Goal: Task Accomplishment & Management: Use online tool/utility

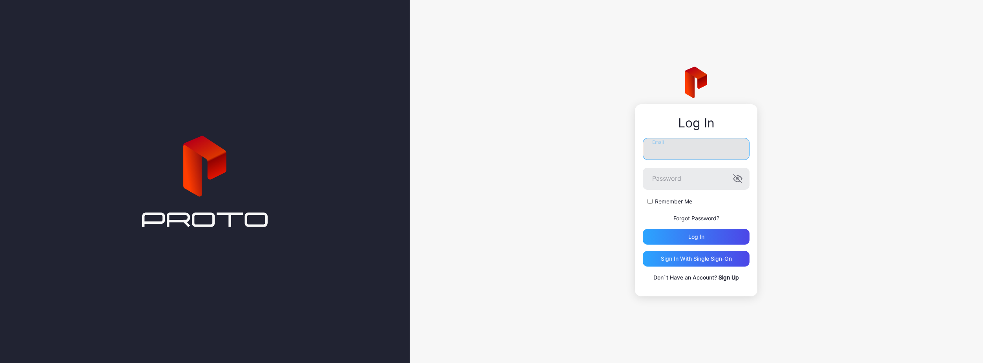
click at [678, 158] on input "Email" at bounding box center [696, 149] width 107 height 22
type input "**********"
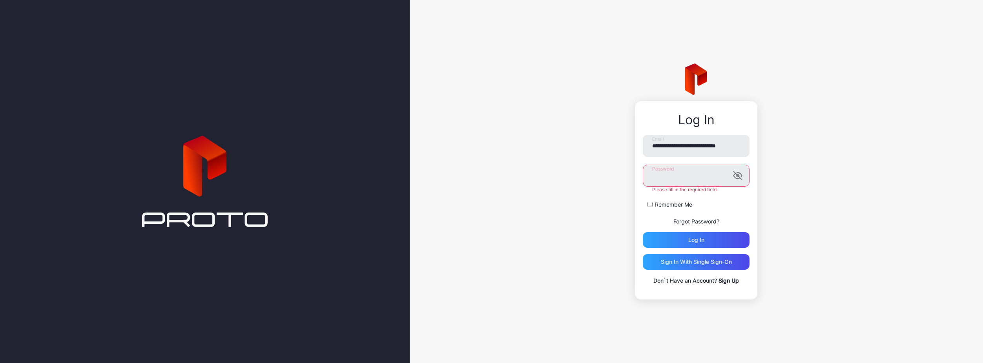
click at [649, 206] on div "Remember Me" at bounding box center [696, 205] width 107 height 8
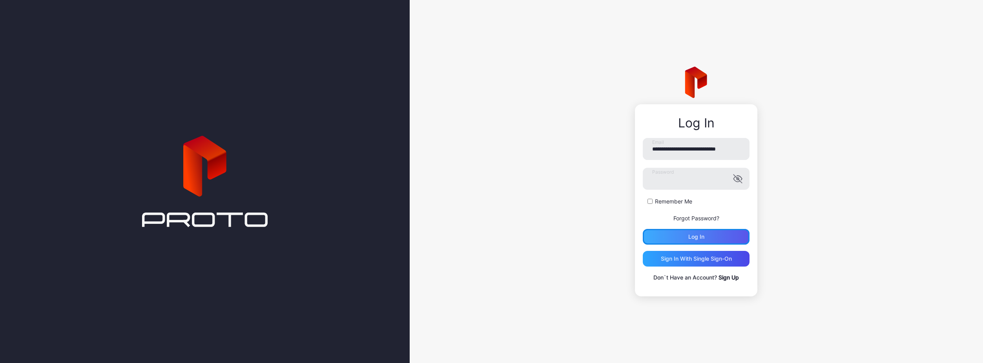
click at [672, 240] on div "Log in" at bounding box center [696, 237] width 107 height 16
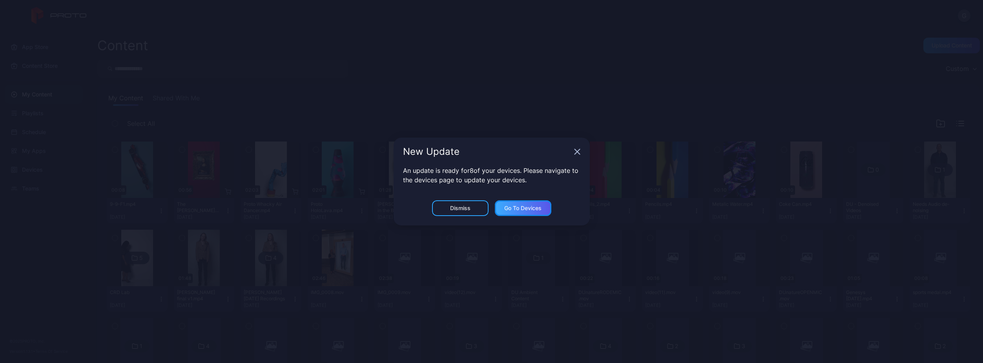
click at [513, 209] on div "Go to devices" at bounding box center [522, 208] width 37 height 6
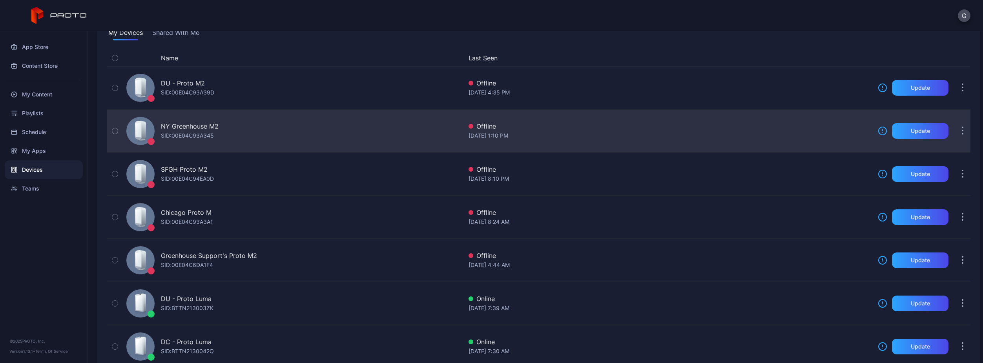
scroll to position [173, 0]
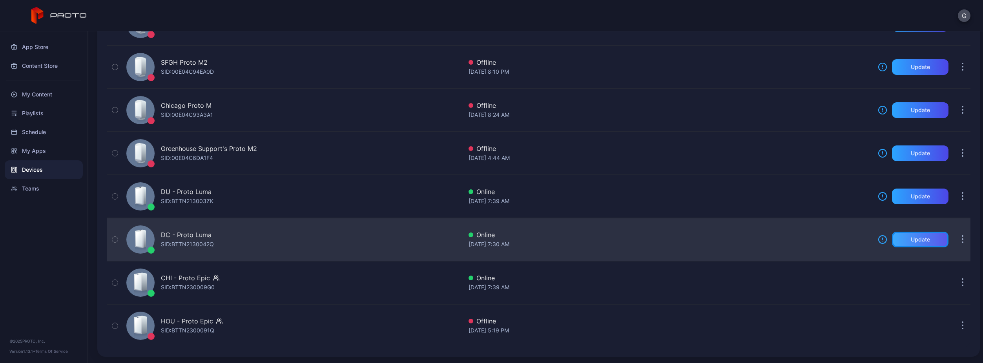
click at [901, 242] on div "Update" at bounding box center [920, 240] width 57 height 16
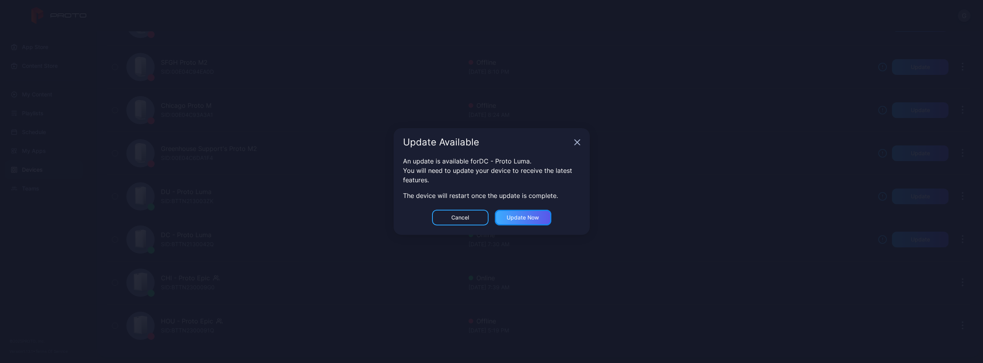
click at [517, 223] on div "Update now" at bounding box center [523, 218] width 57 height 16
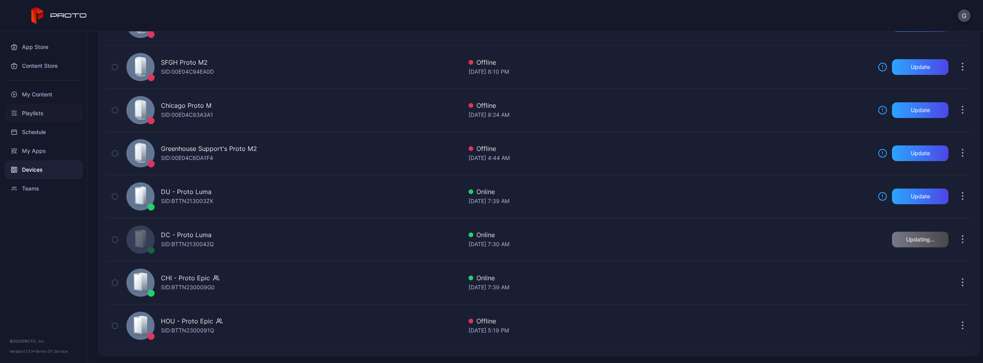
click at [34, 107] on div "Playlists" at bounding box center [44, 113] width 78 height 19
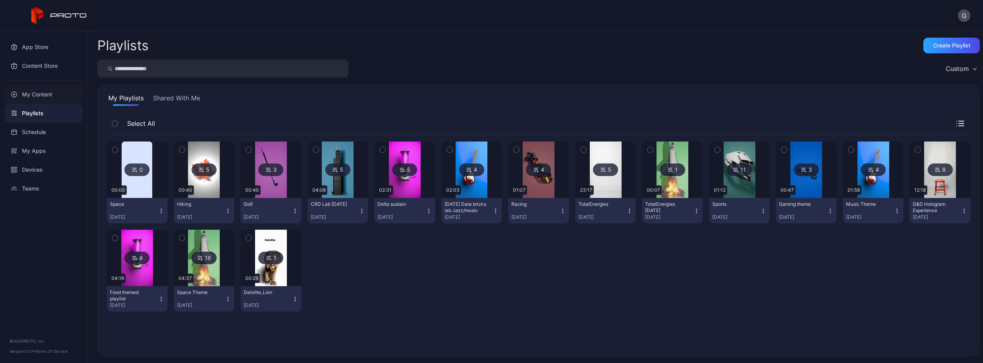
click at [55, 103] on div "My Content" at bounding box center [44, 94] width 78 height 19
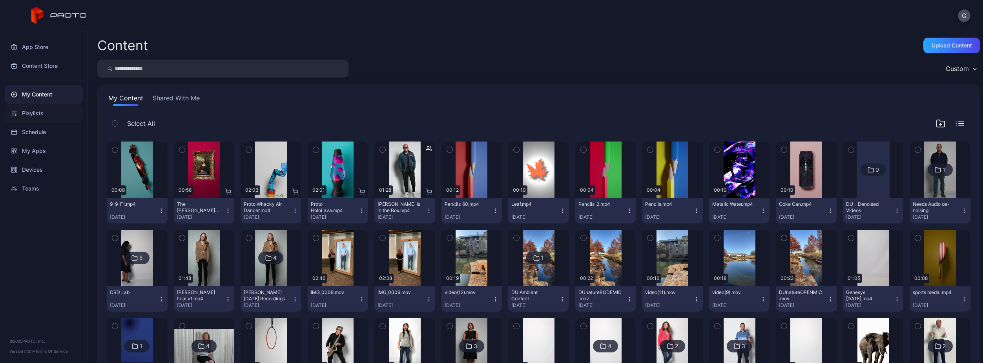
click at [48, 108] on div "Playlists" at bounding box center [44, 113] width 78 height 19
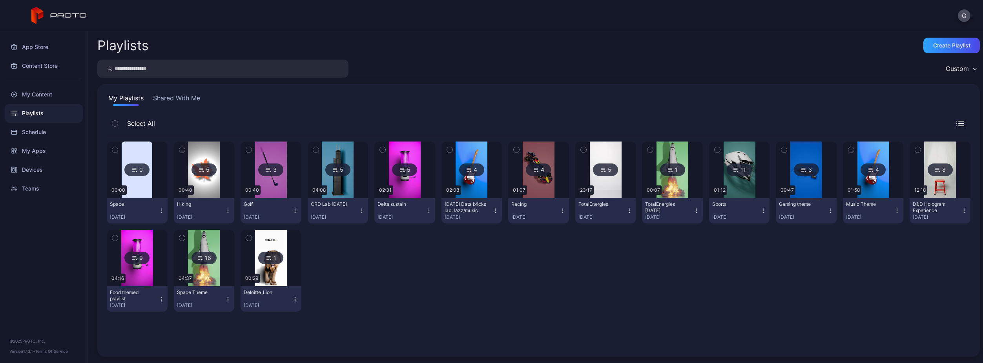
click at [152, 284] on img at bounding box center [137, 258] width 32 height 57
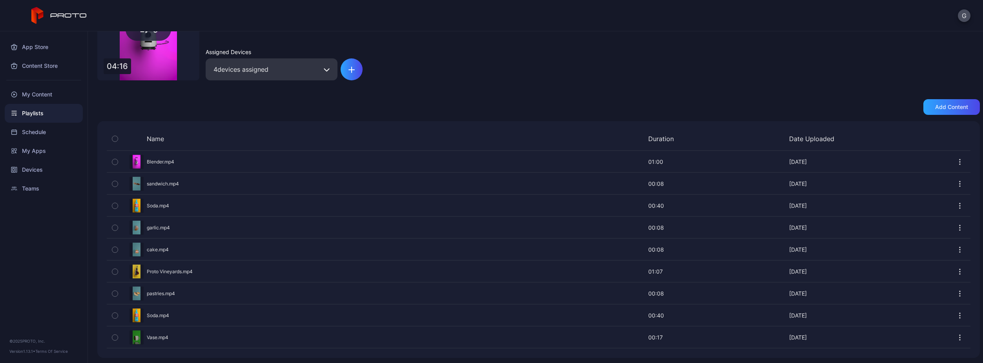
scroll to position [86, 0]
click at [956, 273] on icon "button" at bounding box center [960, 271] width 8 height 8
click at [37, 133] on div "Schedule" at bounding box center [44, 132] width 78 height 19
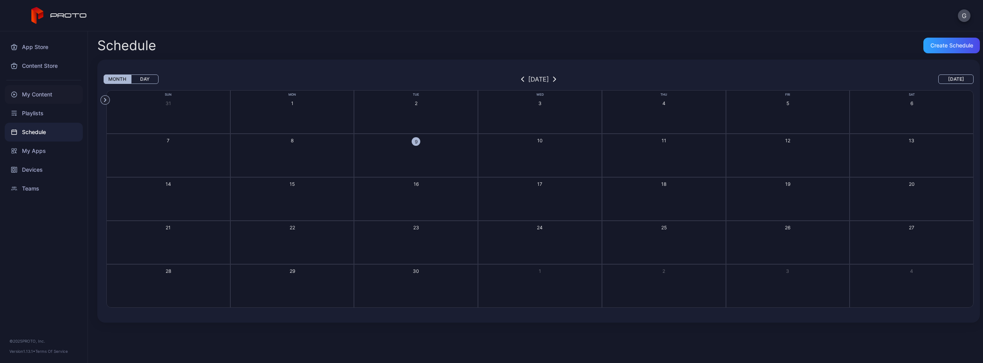
click at [41, 101] on div "My Content" at bounding box center [44, 94] width 78 height 19
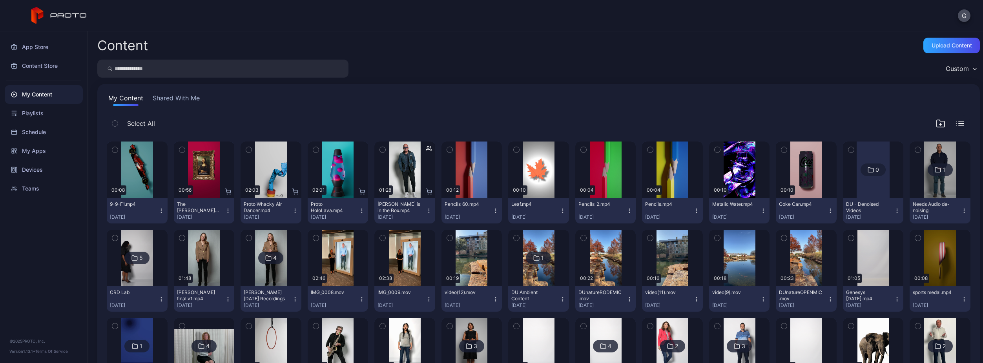
click at [233, 69] on input "search" at bounding box center [222, 69] width 251 height 18
type input "****"
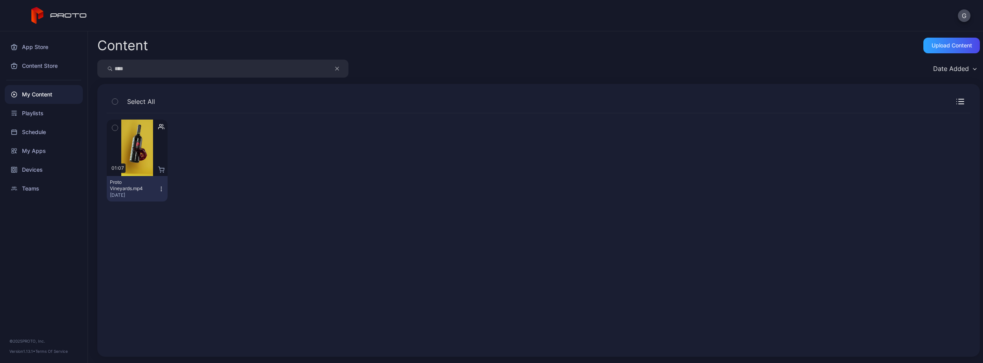
click at [158, 186] on icon "button" at bounding box center [161, 189] width 6 height 6
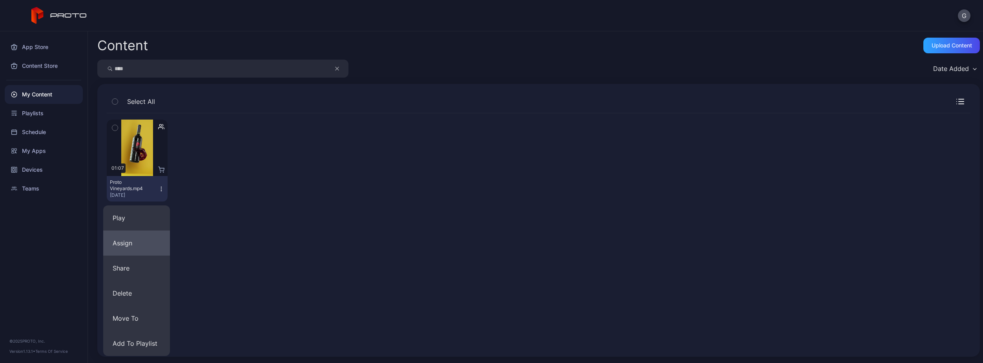
click at [158, 235] on button "Assign" at bounding box center [136, 243] width 67 height 25
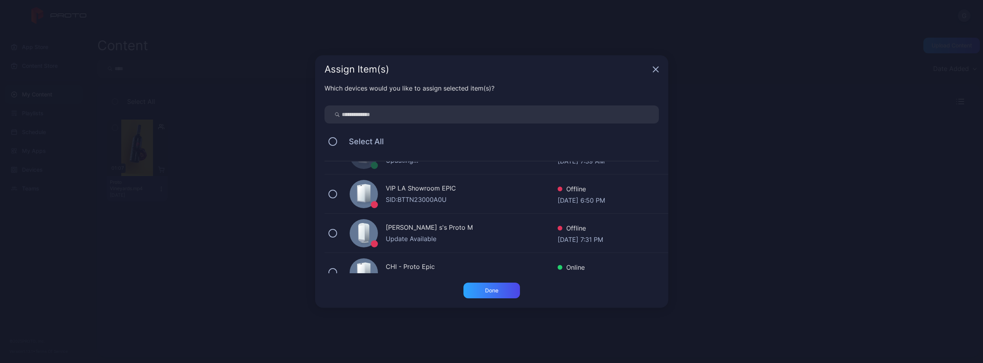
scroll to position [196, 0]
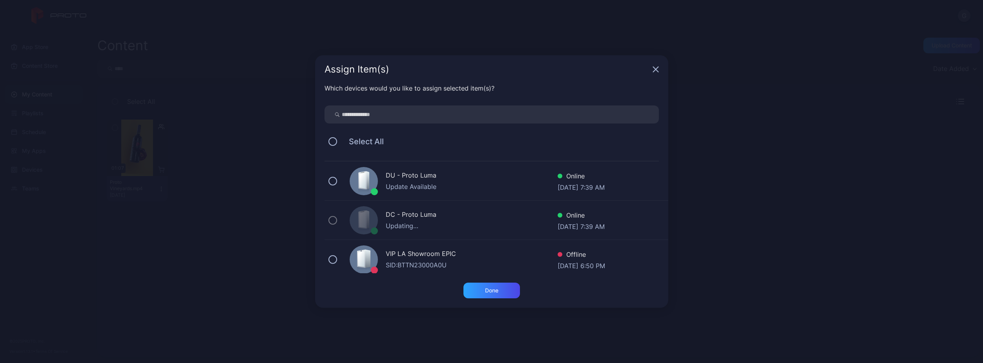
click at [666, 71] on div "Assign Item(s)" at bounding box center [491, 69] width 353 height 28
click at [664, 71] on div "Assign Item(s)" at bounding box center [491, 69] width 353 height 28
click at [658, 68] on icon "button" at bounding box center [655, 69] width 5 height 5
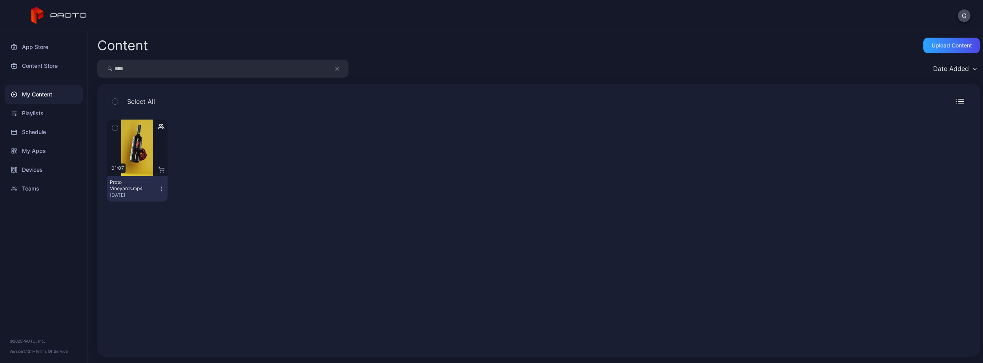
click at [117, 130] on icon "button" at bounding box center [114, 128] width 5 height 9
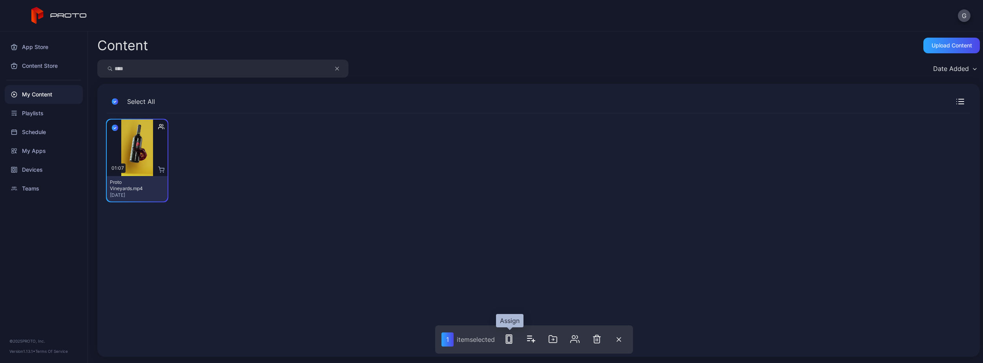
click at [512, 340] on rect "button" at bounding box center [509, 339] width 6 height 9
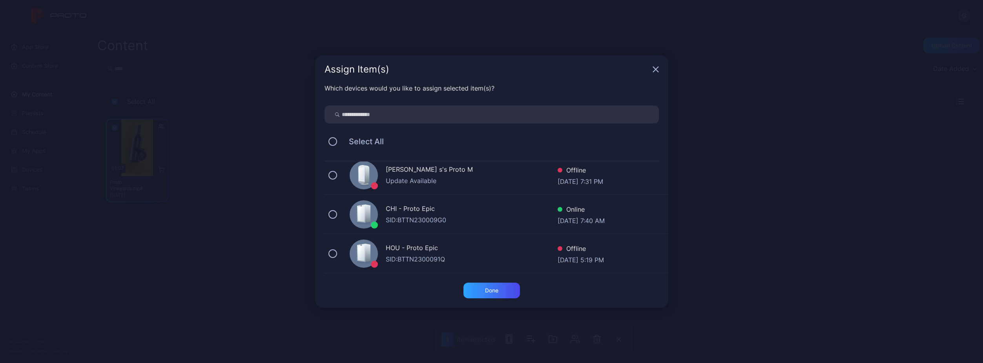
scroll to position [189, 0]
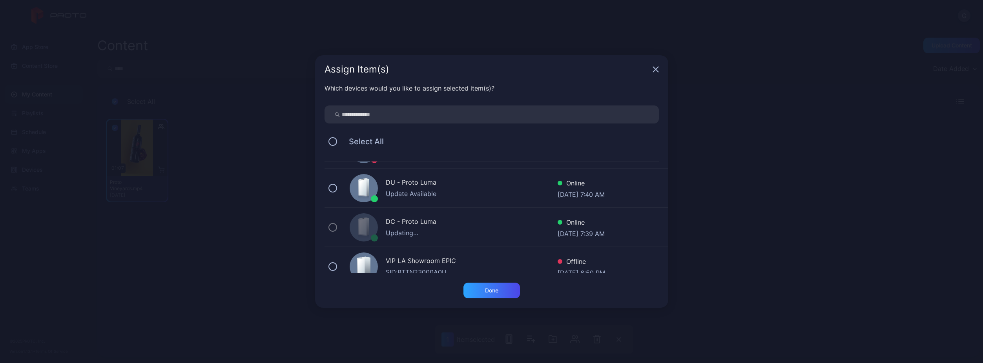
click at [441, 224] on div "DC - Proto Luma" at bounding box center [472, 222] width 172 height 11
click at [789, 149] on div "Assign Item(s) Which devices would you like to assign selected item(s)? Select …" at bounding box center [491, 181] width 983 height 363
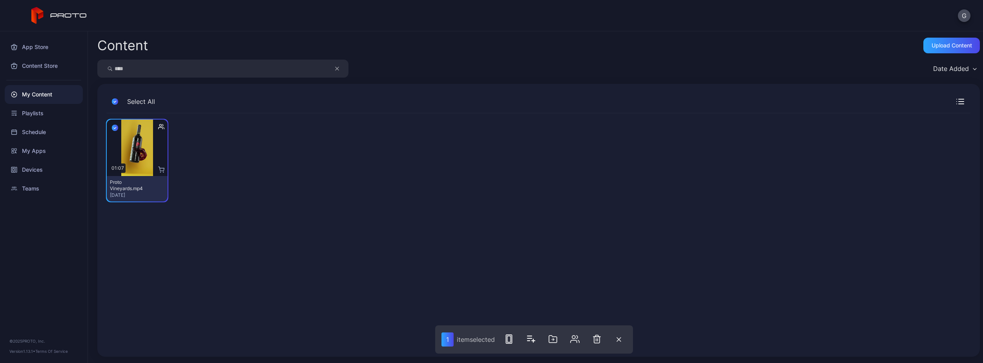
click at [362, 195] on div "Preview 01:07 Proto Vineyards.mp4 [DATE]" at bounding box center [539, 160] width 864 height 95
click at [505, 338] on button "button" at bounding box center [509, 340] width 16 height 16
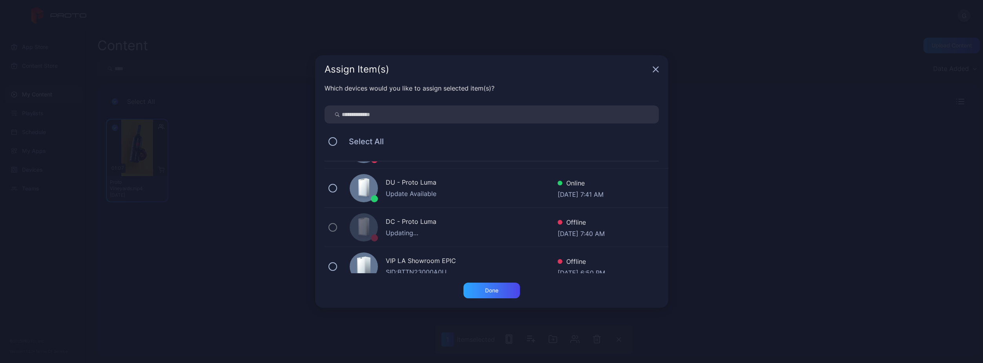
click at [720, 208] on div "Assign Item(s) Which devices would you like to assign selected item(s)? Select …" at bounding box center [491, 181] width 983 height 363
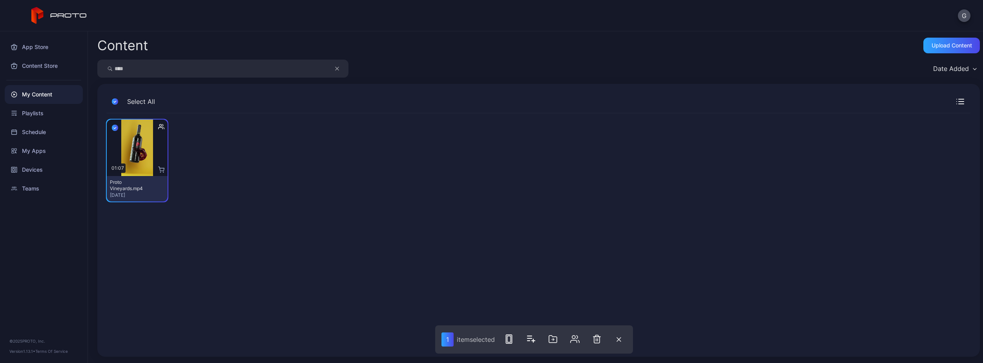
drag, startPoint x: 144, startPoint y: 188, endPoint x: 481, endPoint y: 201, distance: 337.8
click at [481, 201] on div "Preview 01:07 Proto Vineyards.mp4 [DATE]" at bounding box center [539, 160] width 864 height 95
click at [509, 340] on icon "button" at bounding box center [508, 339] width 9 height 9
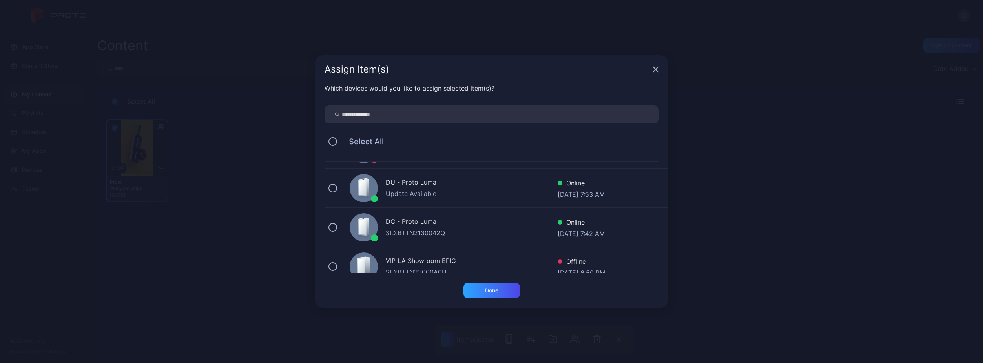
click at [339, 225] on div "DC - Proto [PERSON_NAME]: BTTN2130042Q Online [DATE] 7:42 AM" at bounding box center [497, 227] width 344 height 39
click at [479, 292] on div "Done" at bounding box center [492, 291] width 57 height 16
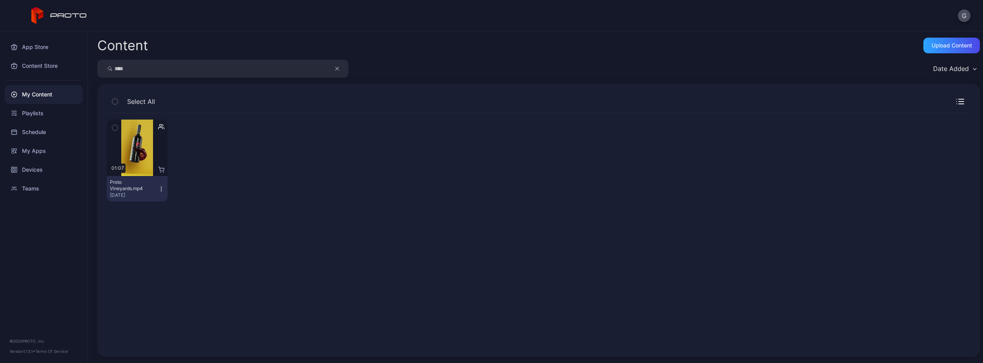
click at [292, 206] on div "Preview 01:07 Proto Vineyards.mp4 [DATE]" at bounding box center [539, 160] width 864 height 95
click at [159, 188] on icon "button" at bounding box center [161, 189] width 6 height 6
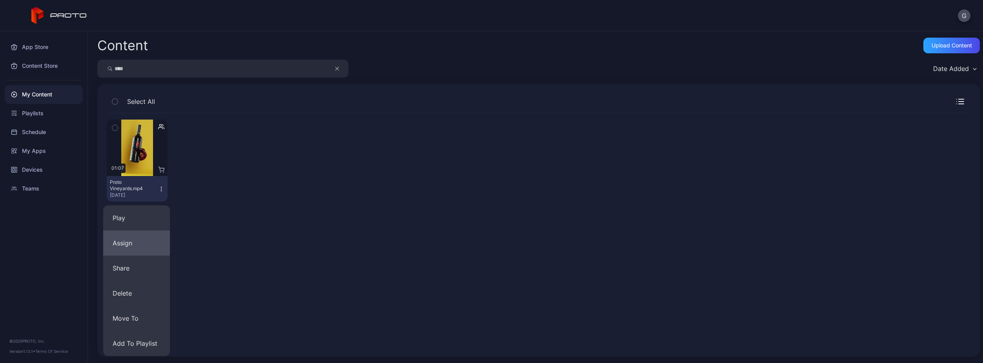
click at [140, 247] on button "Assign" at bounding box center [136, 243] width 67 height 25
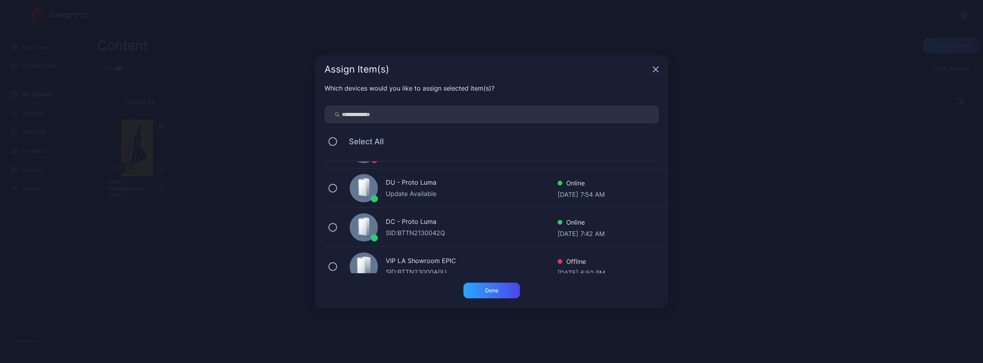
click at [338, 228] on div "DC - Proto [PERSON_NAME]: BTTN2130042Q Online [DATE] 7:42 AM" at bounding box center [497, 227] width 344 height 39
click at [488, 288] on div "Done" at bounding box center [491, 291] width 13 height 6
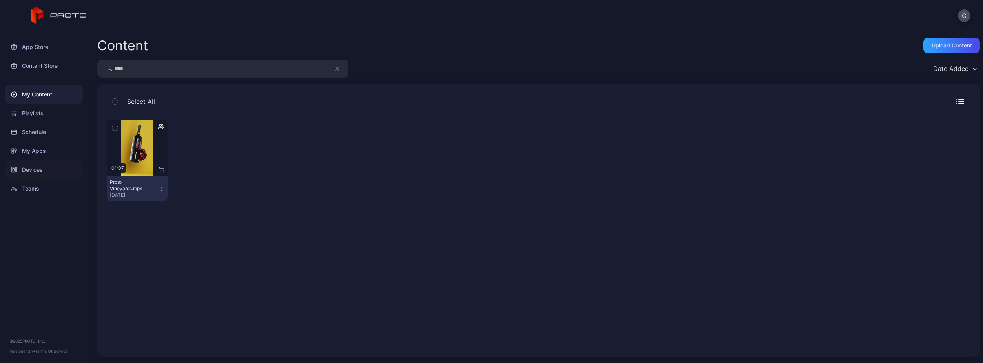
click at [49, 179] on div "Devices" at bounding box center [44, 170] width 78 height 19
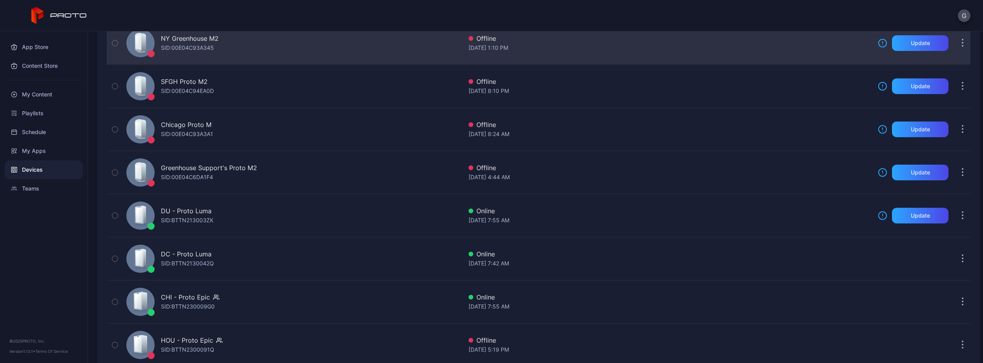
scroll to position [173, 0]
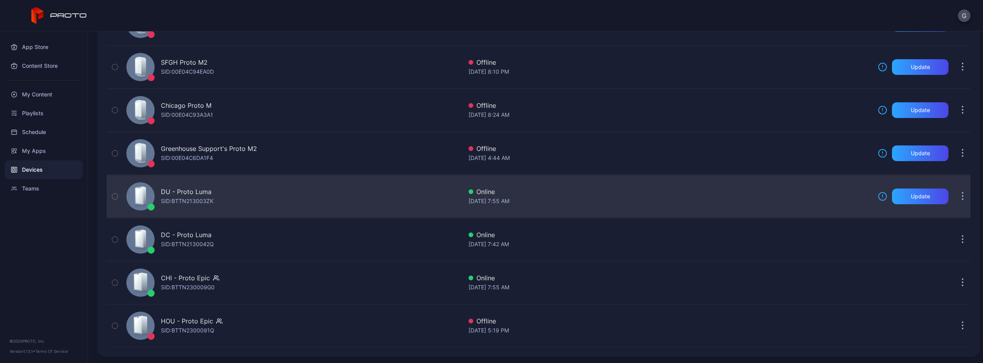
click at [189, 195] on div "DU - Proto Luma" at bounding box center [186, 191] width 51 height 9
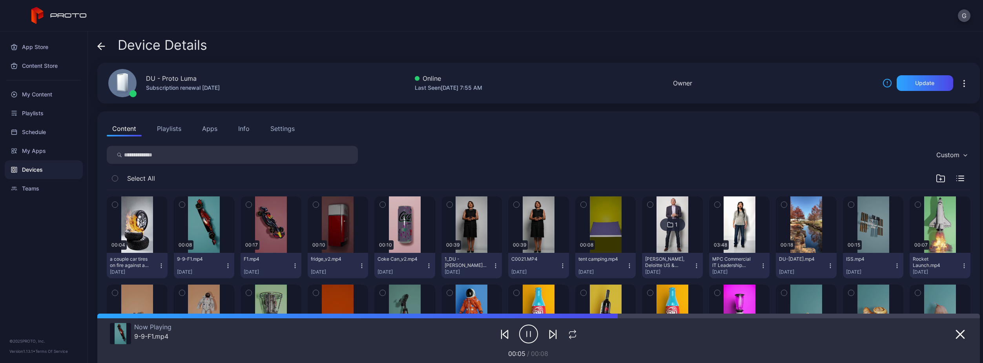
click at [92, 48] on div "Device Details DU - Proto Luma Subscription renewal [DATE] Online Last Seen [DA…" at bounding box center [535, 197] width 895 height 332
click at [96, 47] on div "Device Details DU - Proto Luma Subscription renewal [DATE] Online Last Seen [DA…" at bounding box center [535, 197] width 895 height 332
click at [100, 47] on icon at bounding box center [99, 46] width 3 height 7
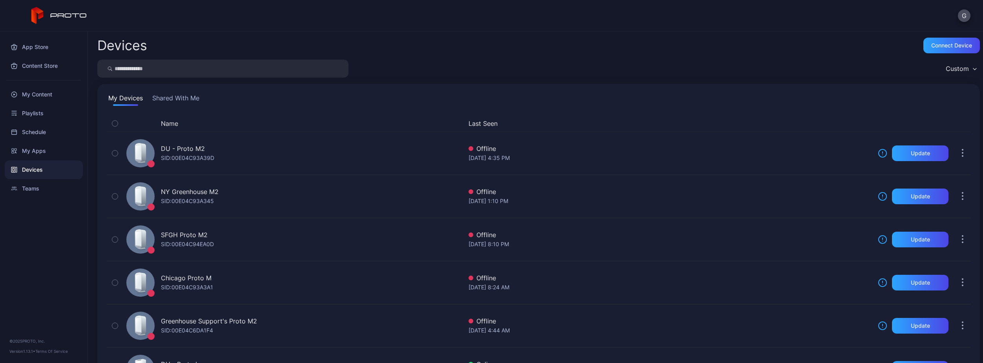
scroll to position [173, 0]
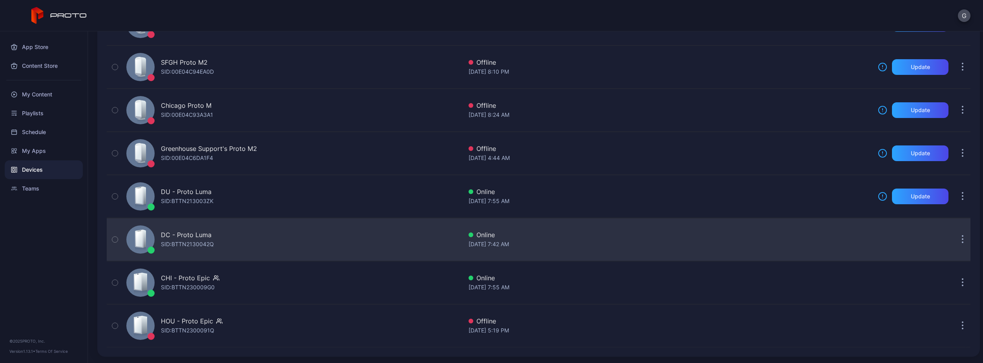
click at [189, 236] on div "DC - Proto Luma" at bounding box center [186, 234] width 51 height 9
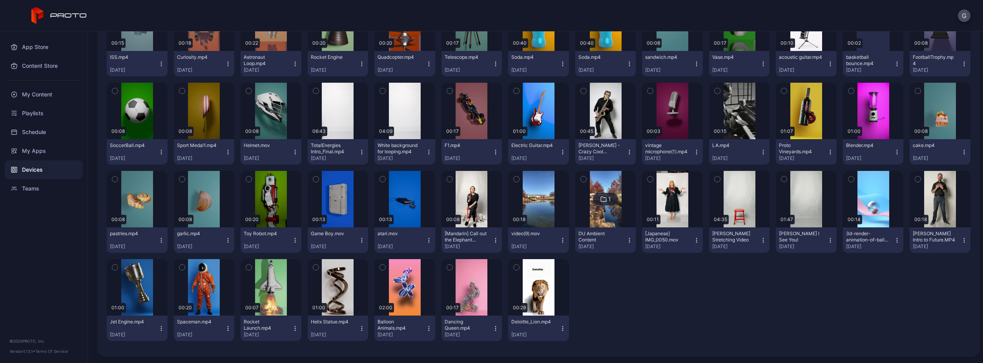
scroll to position [225, 0]
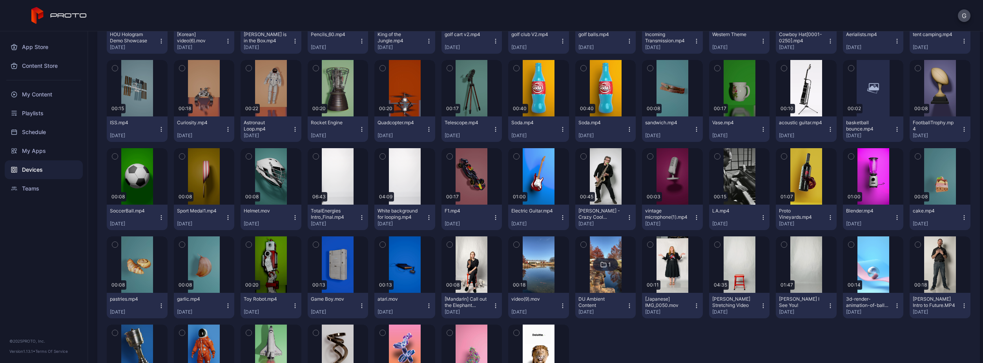
click at [827, 216] on icon "button" at bounding box center [830, 218] width 6 height 6
click at [807, 176] on div "button" at bounding box center [806, 176] width 25 height 13
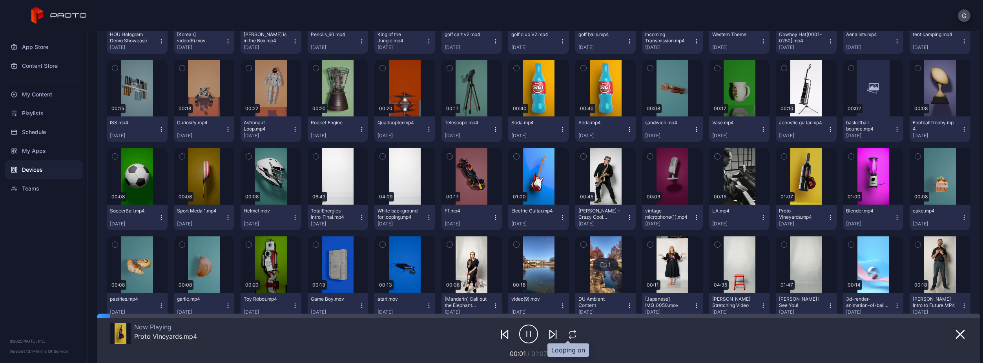
click at [568, 332] on icon "button" at bounding box center [573, 334] width 10 height 9
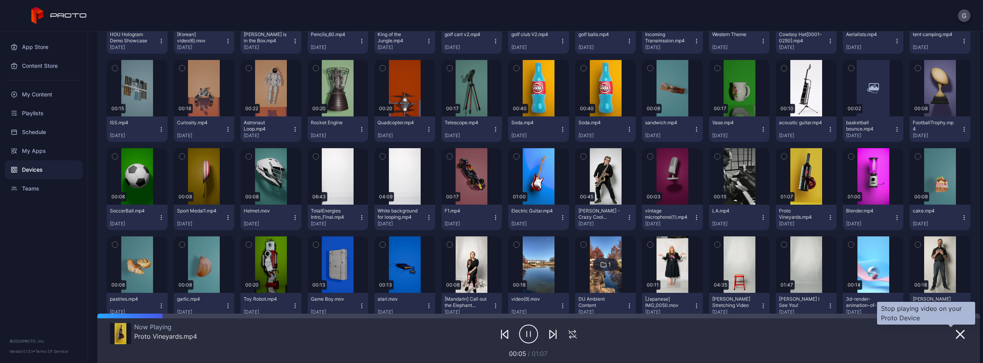
click at [956, 331] on icon "button" at bounding box center [960, 334] width 9 height 9
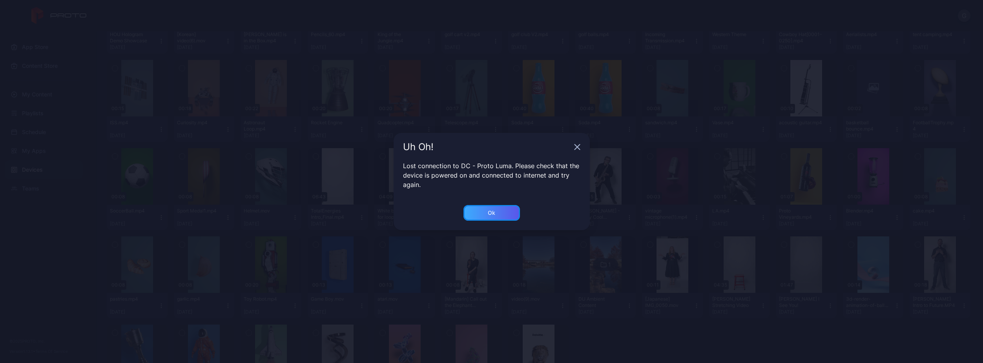
click at [513, 214] on div "Ok" at bounding box center [492, 213] width 57 height 16
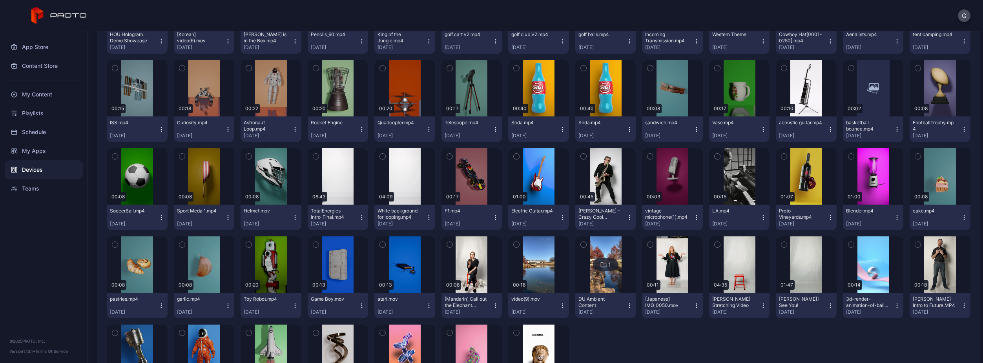
click at [827, 217] on icon "button" at bounding box center [830, 218] width 6 height 6
click at [800, 181] on div "button" at bounding box center [806, 176] width 25 height 13
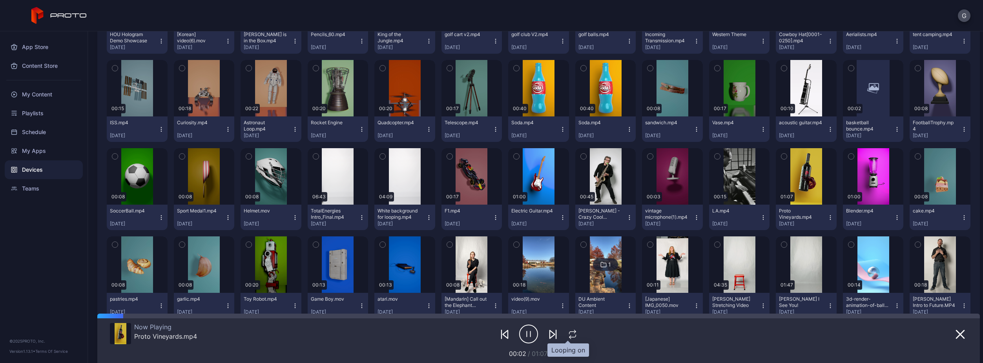
click at [571, 336] on icon "button" at bounding box center [573, 334] width 10 height 9
click at [569, 337] on icon "button" at bounding box center [572, 334] width 13 height 9
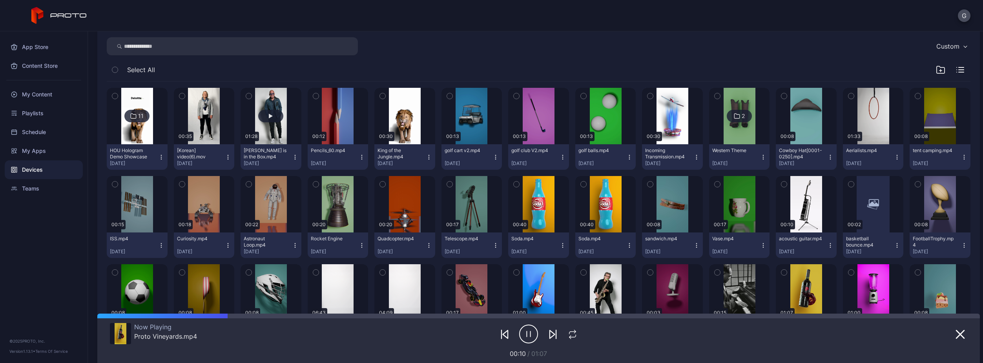
scroll to position [29, 0]
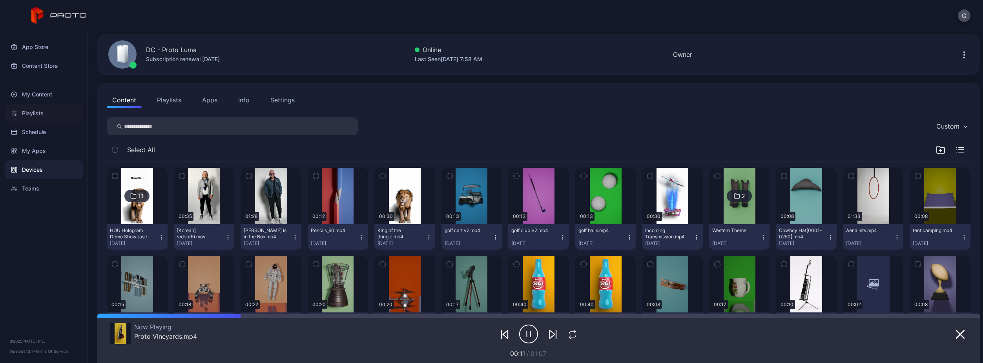
click at [49, 110] on div "Playlists" at bounding box center [44, 113] width 78 height 19
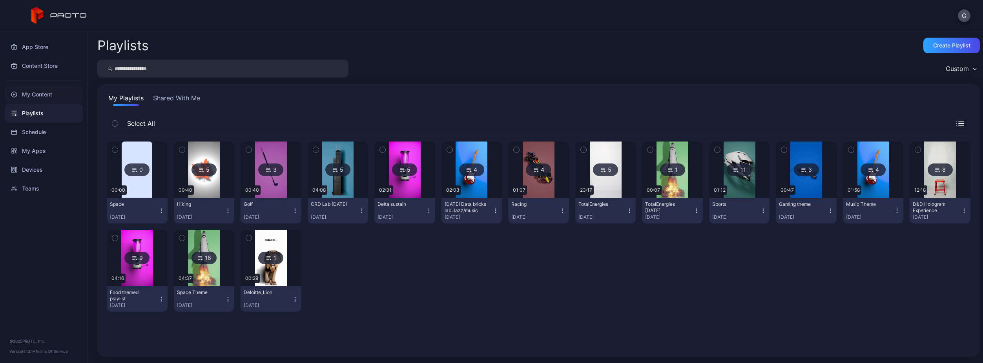
click at [54, 97] on div "My Content" at bounding box center [44, 94] width 78 height 19
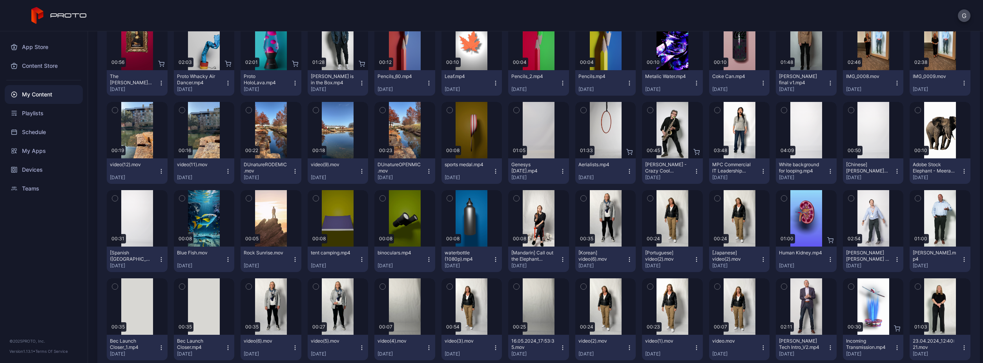
scroll to position [393, 0]
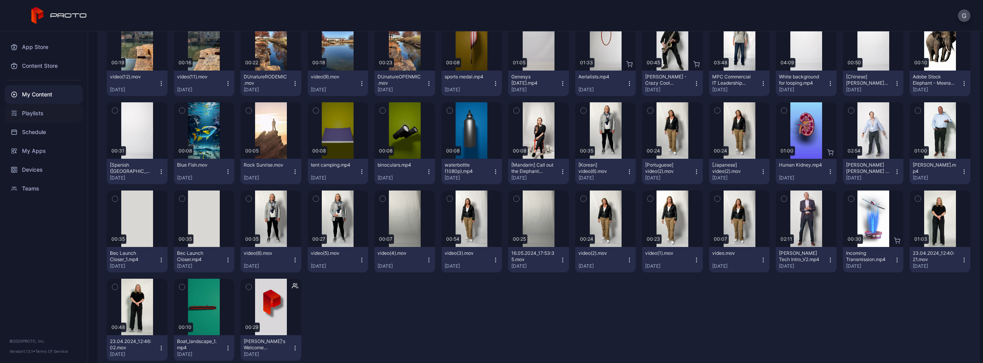
click at [56, 112] on div "Playlists" at bounding box center [44, 113] width 78 height 19
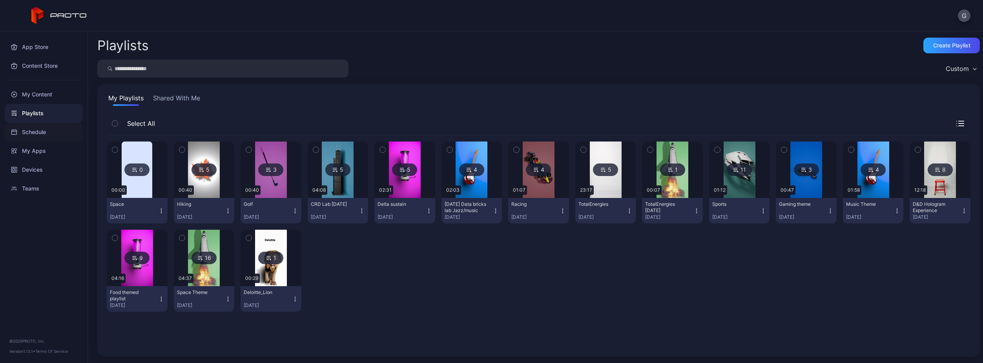
click at [57, 133] on div "Schedule" at bounding box center [44, 132] width 78 height 19
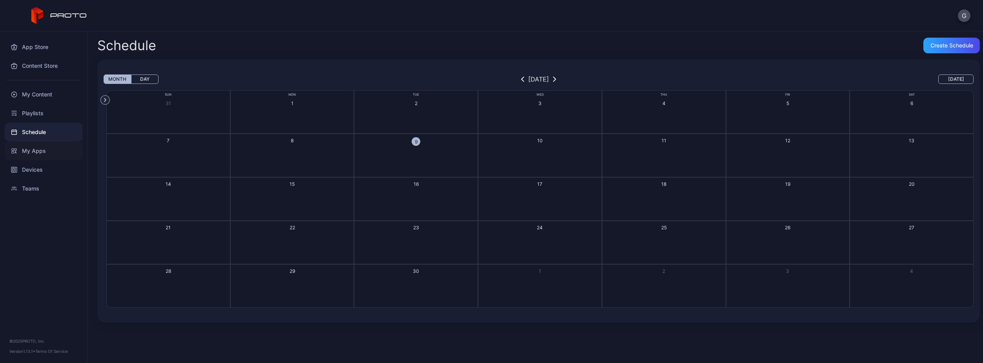
click at [62, 148] on div "My Apps" at bounding box center [44, 151] width 78 height 19
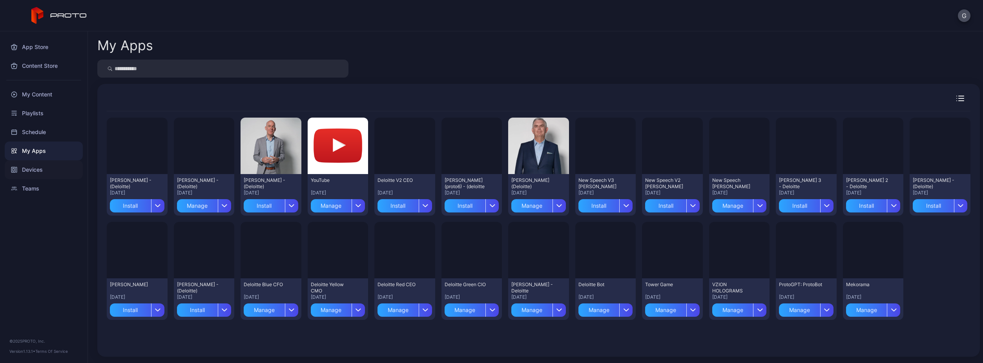
click at [62, 164] on div "Devices" at bounding box center [44, 170] width 78 height 19
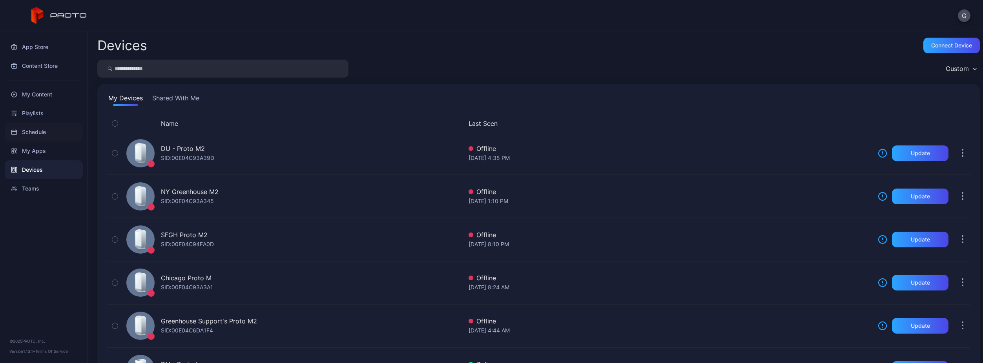
click at [51, 124] on div "Schedule" at bounding box center [44, 132] width 78 height 19
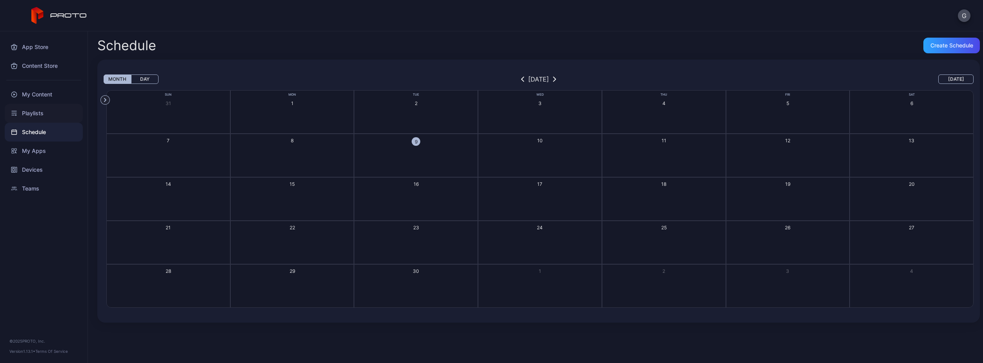
click at [52, 111] on div "Playlists" at bounding box center [44, 113] width 78 height 19
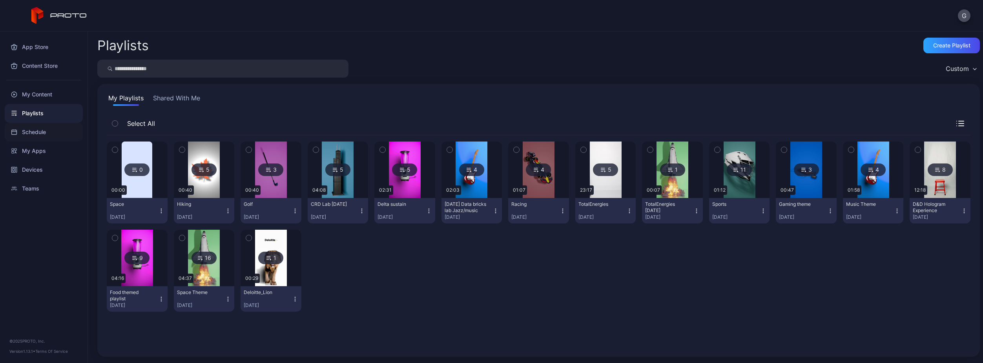
click at [46, 131] on div "Schedule" at bounding box center [44, 132] width 78 height 19
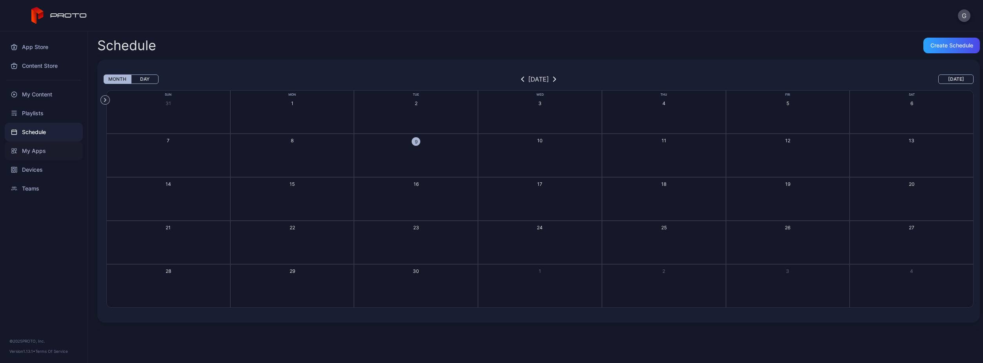
click at [46, 147] on div "My Apps" at bounding box center [44, 151] width 78 height 19
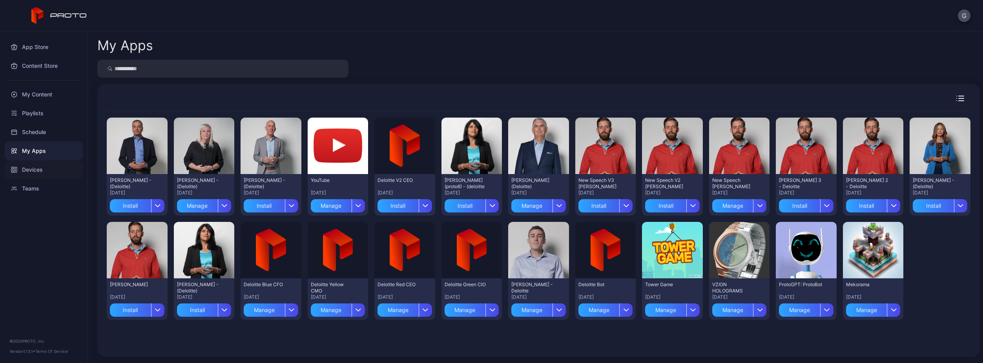
click at [48, 166] on div "Devices" at bounding box center [44, 170] width 78 height 19
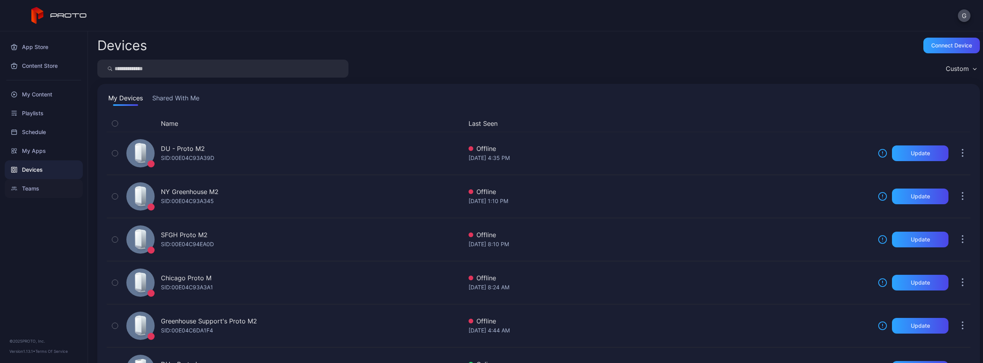
click at [49, 184] on div "Teams" at bounding box center [44, 188] width 78 height 19
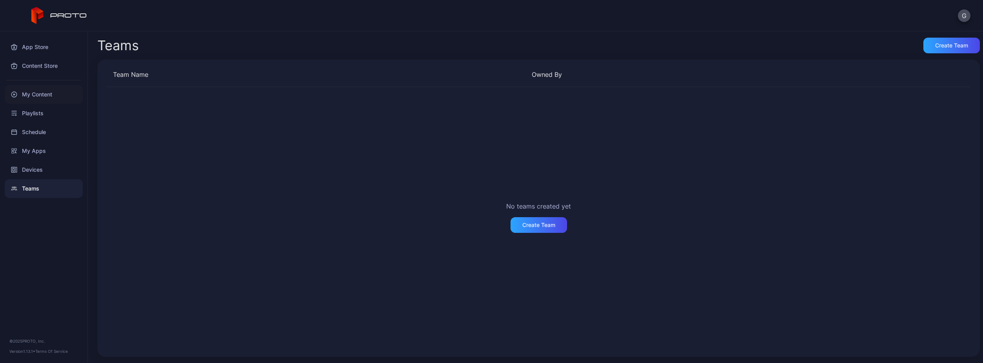
click at [52, 102] on div "My Content" at bounding box center [44, 94] width 78 height 19
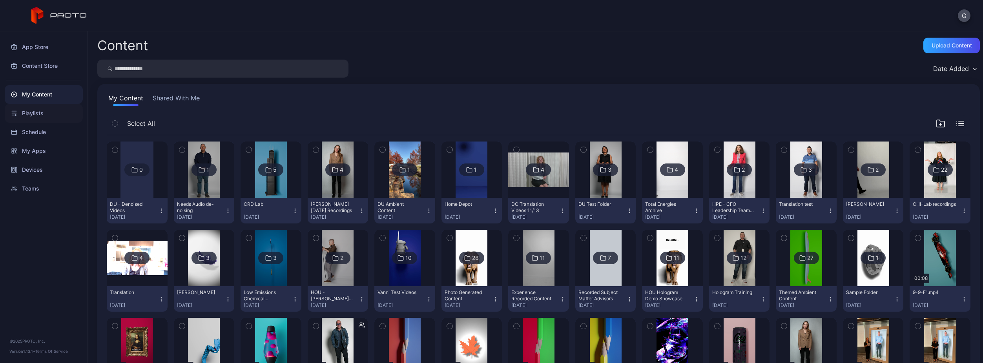
click at [53, 121] on div "Playlists" at bounding box center [44, 113] width 78 height 19
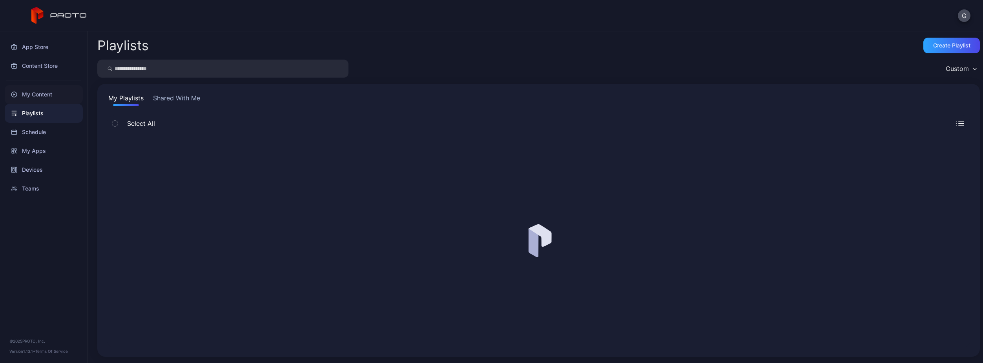
click at [57, 101] on div "My Content" at bounding box center [44, 94] width 78 height 19
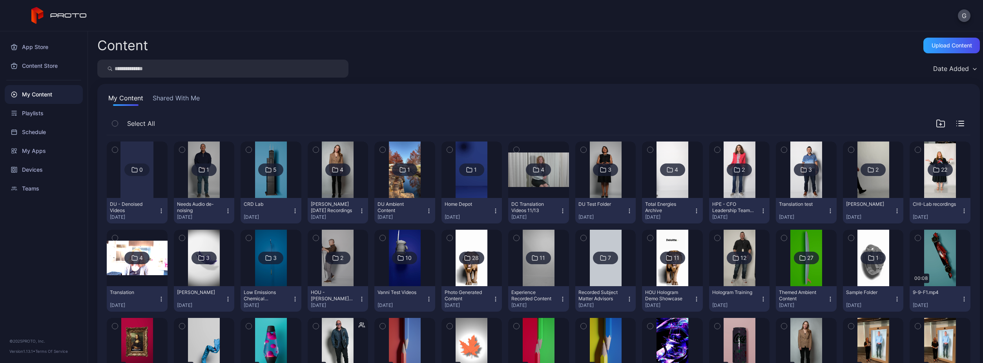
click at [159, 76] on input "search" at bounding box center [222, 69] width 251 height 18
type input "****"
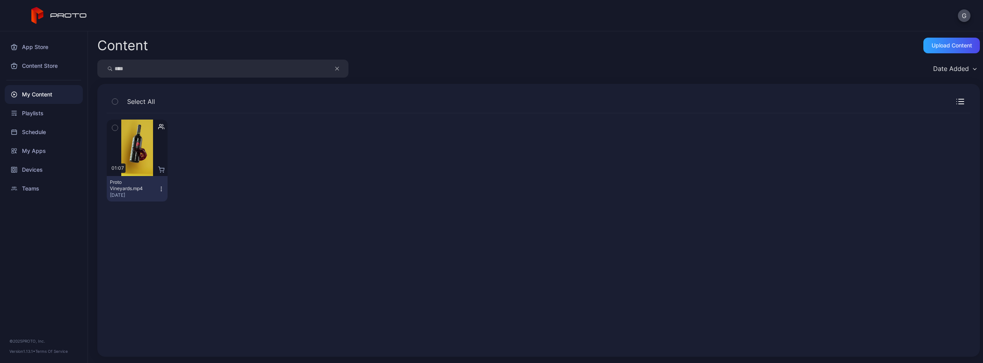
click at [162, 187] on icon "button" at bounding box center [161, 189] width 6 height 6
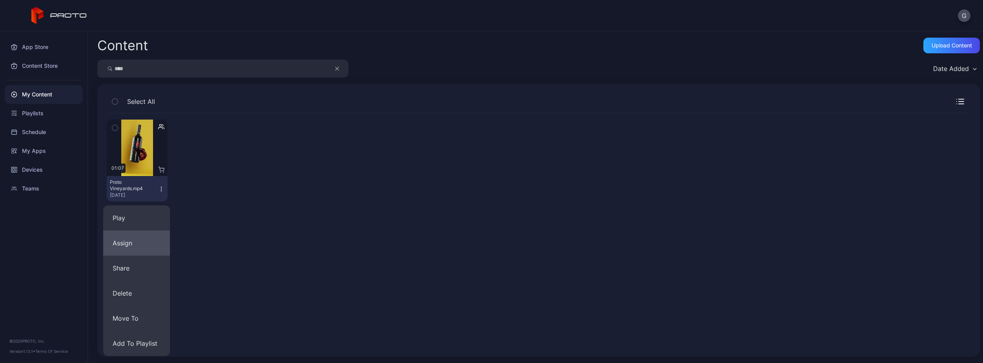
click at [140, 237] on button "Assign" at bounding box center [136, 243] width 67 height 25
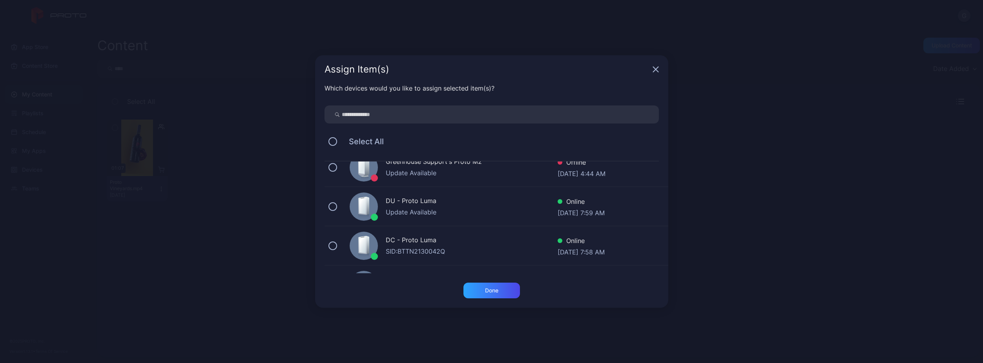
scroll to position [196, 0]
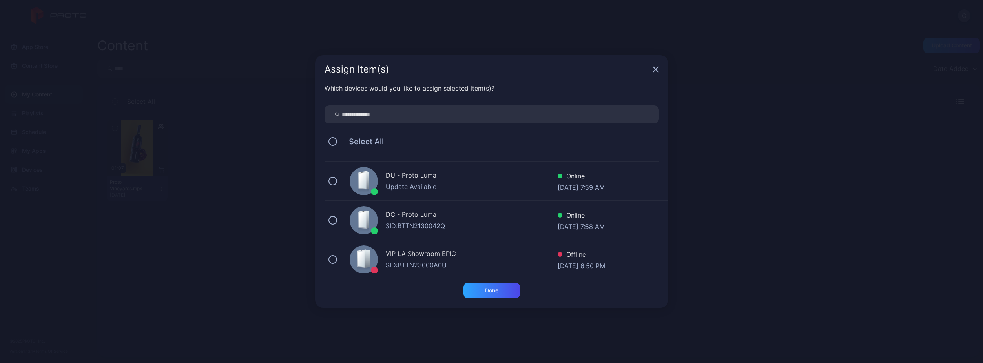
click at [337, 223] on div "DC - Proto [PERSON_NAME]: BTTN2130042Q Online [DATE] 7:58 AM" at bounding box center [497, 220] width 344 height 39
click at [508, 294] on div "Done" at bounding box center [492, 291] width 57 height 16
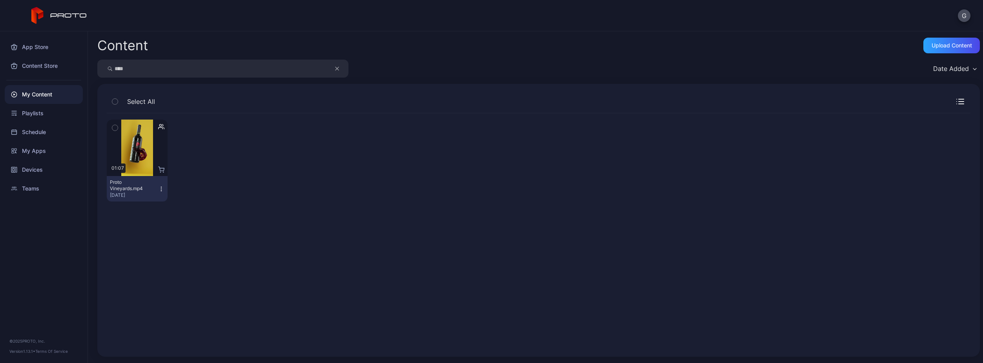
click at [247, 191] on div "Preview 01:07 Proto Vineyards.mp4 [DATE]" at bounding box center [539, 160] width 864 height 95
